Goal: Task Accomplishment & Management: Use online tool/utility

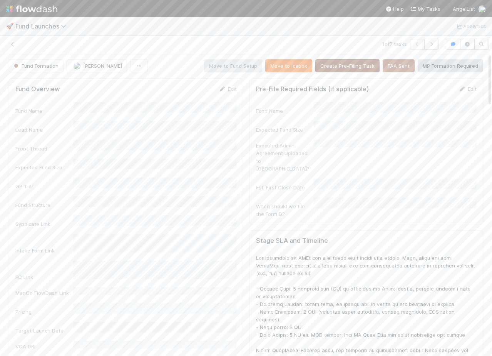
scroll to position [0, 2]
click at [456, 47] on button "button" at bounding box center [453, 44] width 15 height 11
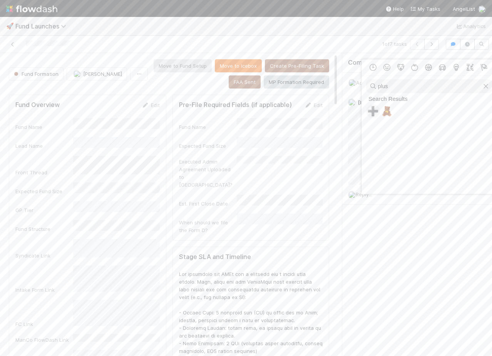
type input "plus"
click at [370, 108] on span "➕" at bounding box center [373, 111] width 12 height 11
click at [480, 63] on icon "button" at bounding box center [482, 63] width 8 height 6
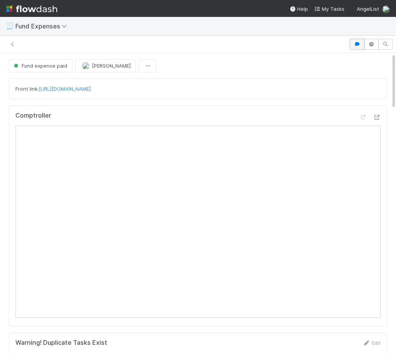
click at [356, 45] on icon "button" at bounding box center [358, 44] width 8 height 5
